Goal: Task Accomplishment & Management: Manage account settings

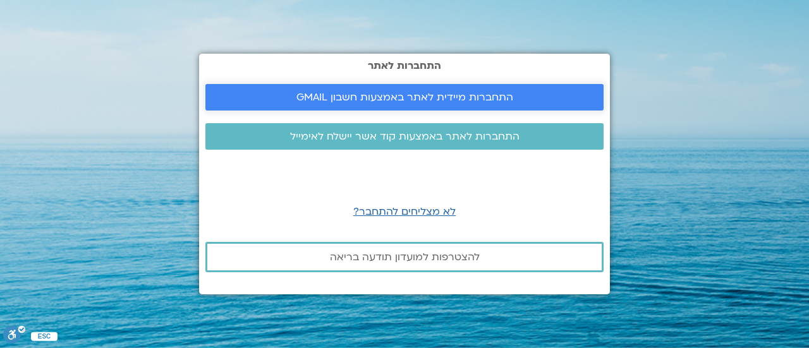
click at [409, 98] on span "התחברות מיידית לאתר באמצעות חשבון GMAIL" at bounding box center [404, 97] width 217 height 11
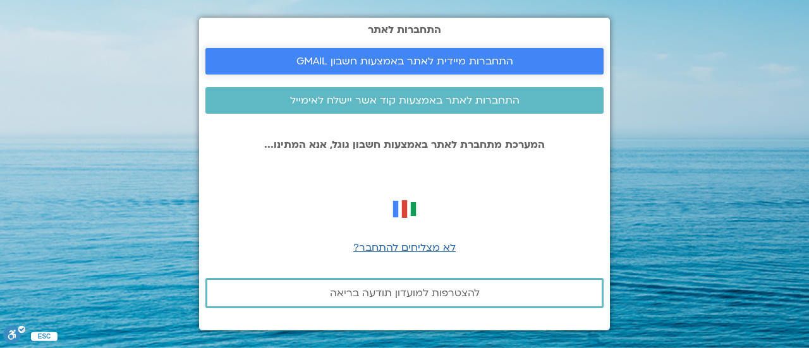
click at [441, 61] on span "התחברות מיידית לאתר באמצעות חשבון GMAIL" at bounding box center [404, 61] width 217 height 11
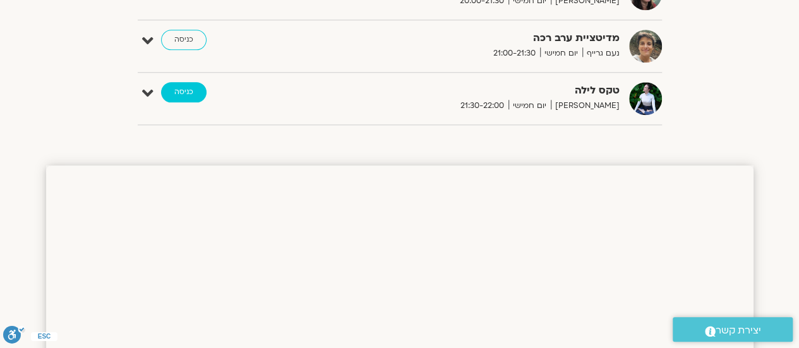
click at [181, 90] on link "כניסה" at bounding box center [184, 92] width 46 height 20
